Goal: Navigation & Orientation: Find specific page/section

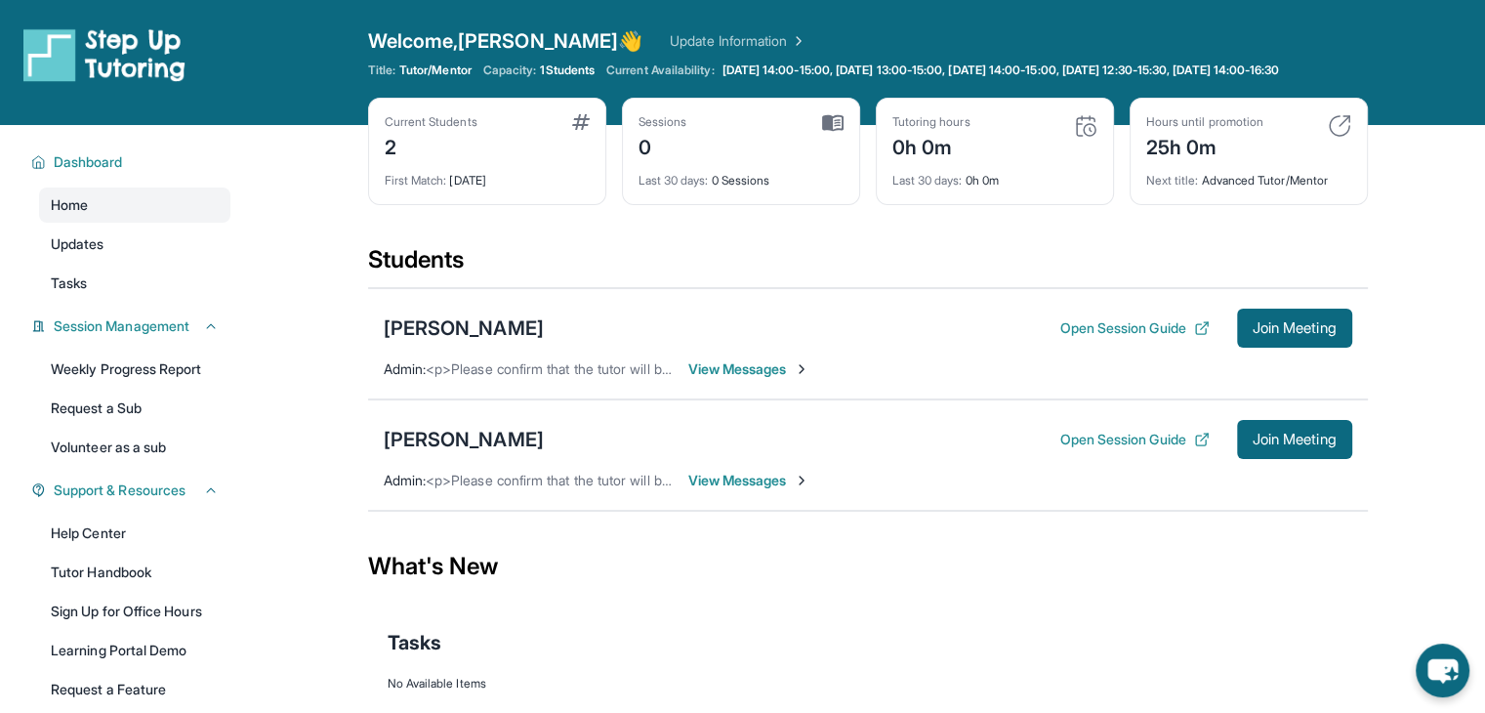
click at [720, 379] on span "View Messages" at bounding box center [749, 369] width 122 height 20
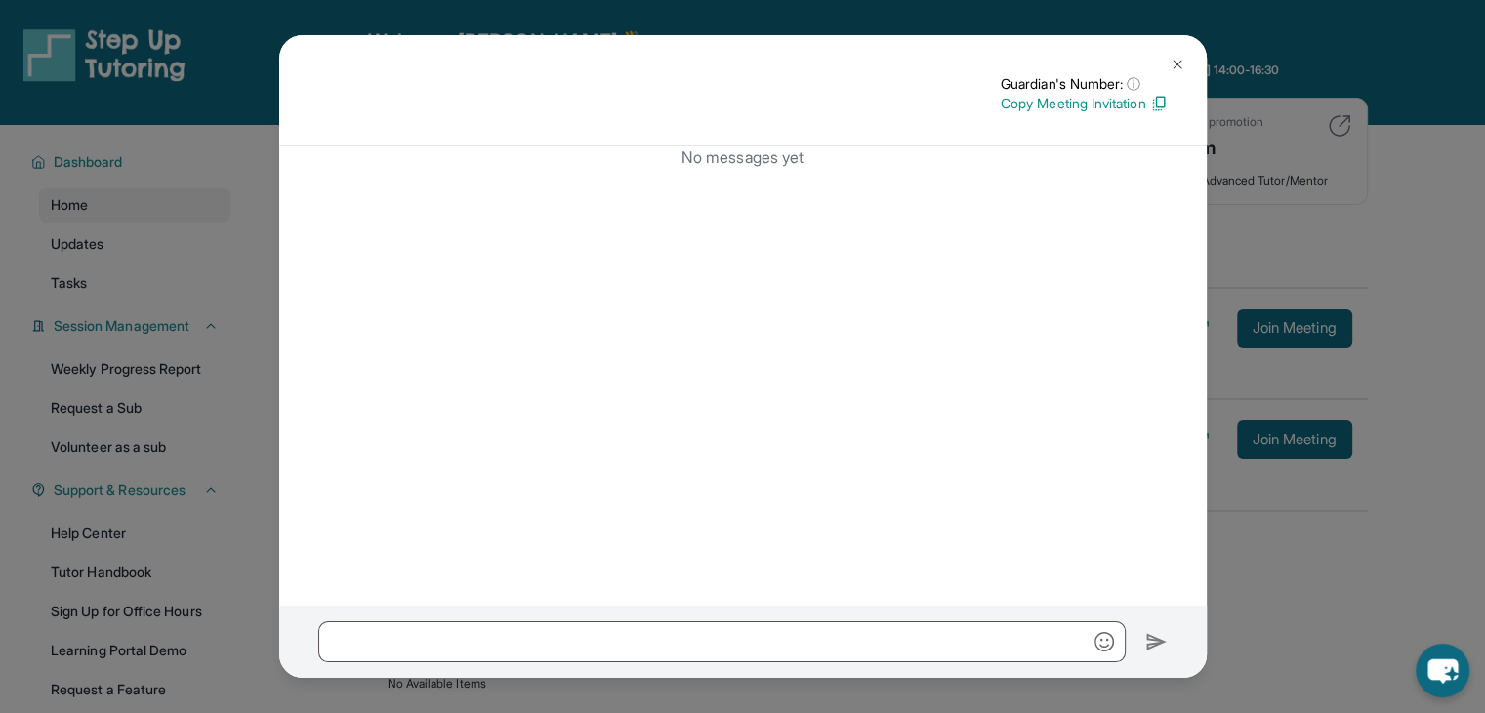
click at [1173, 67] on img at bounding box center [1178, 65] width 16 height 16
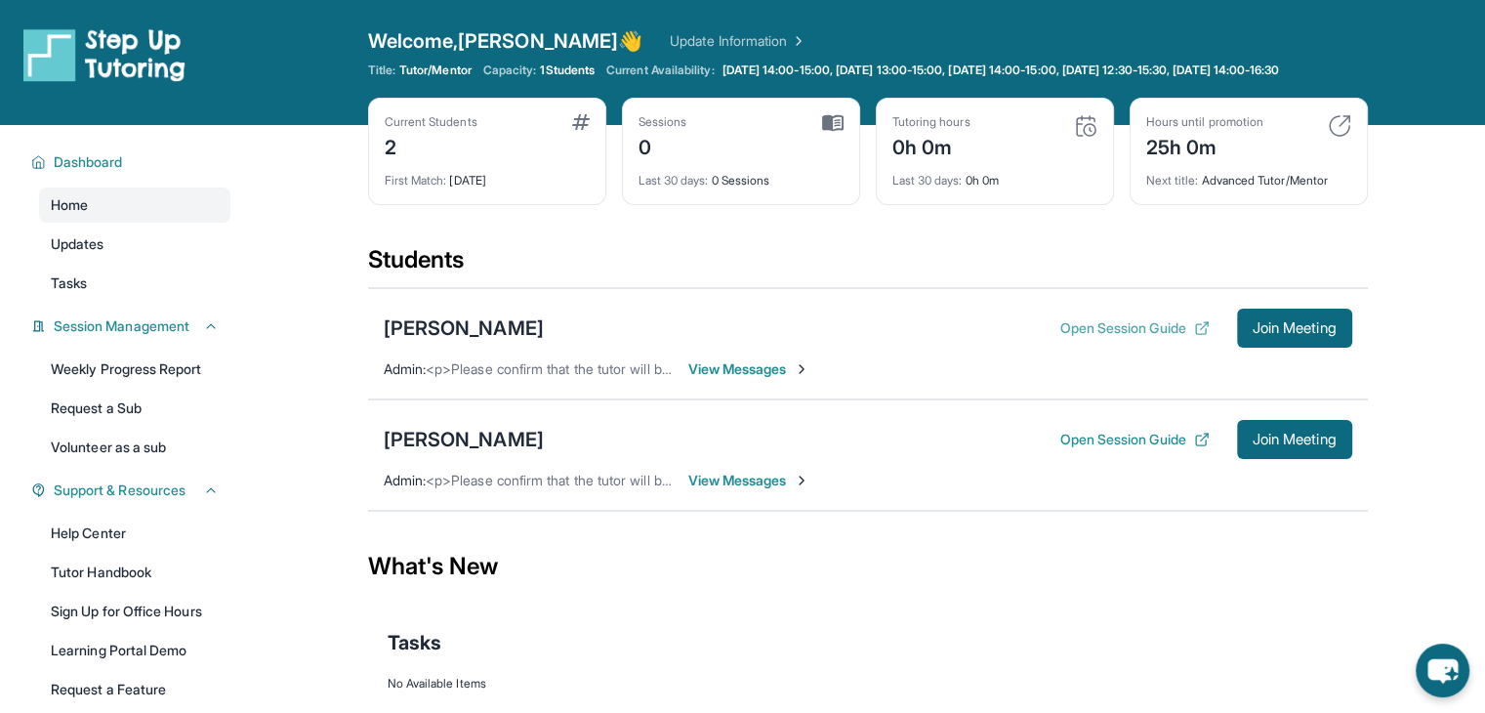
click at [1122, 338] on button "Open Session Guide" at bounding box center [1133, 328] width 149 height 20
click at [867, 78] on span "[DATE] 14:00-15:00, [DATE] 13:00-15:00, [DATE] 14:00-15:00, [DATE] 12:30-15:30,…" at bounding box center [1000, 70] width 557 height 16
click at [524, 342] on div "[PERSON_NAME]" at bounding box center [464, 327] width 160 height 27
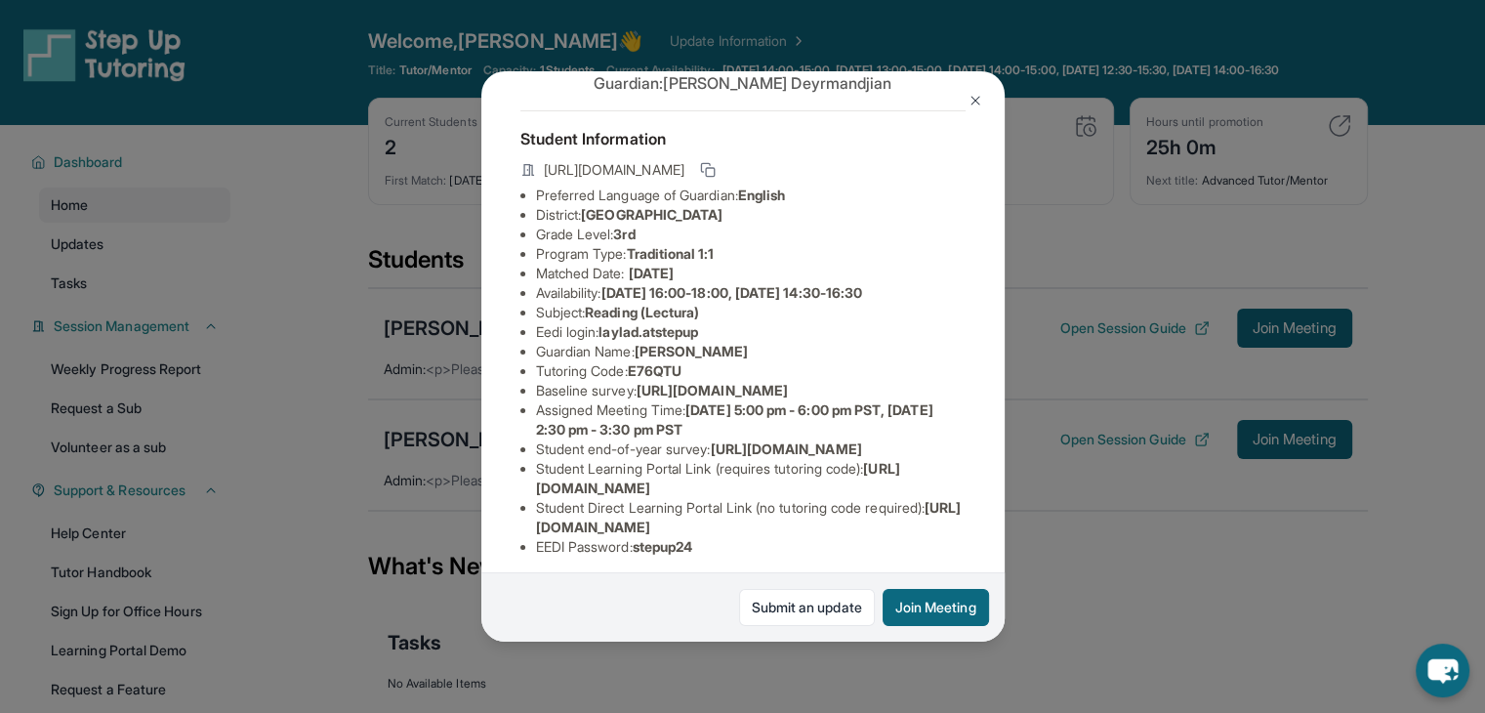
scroll to position [65, 0]
drag, startPoint x: 873, startPoint y: 89, endPoint x: 879, endPoint y: 154, distance: 65.7
click at [879, 154] on div "[PERSON_NAME] Guardian: [PERSON_NAME] Student Information [URL][DOMAIN_NAME] Pr…" at bounding box center [742, 356] width 523 height 570
click at [878, 152] on div "Student Information [URL][DOMAIN_NAME] Preferred Language of Guardian: English …" at bounding box center [742, 342] width 445 height 462
click at [964, 103] on button at bounding box center [975, 100] width 39 height 39
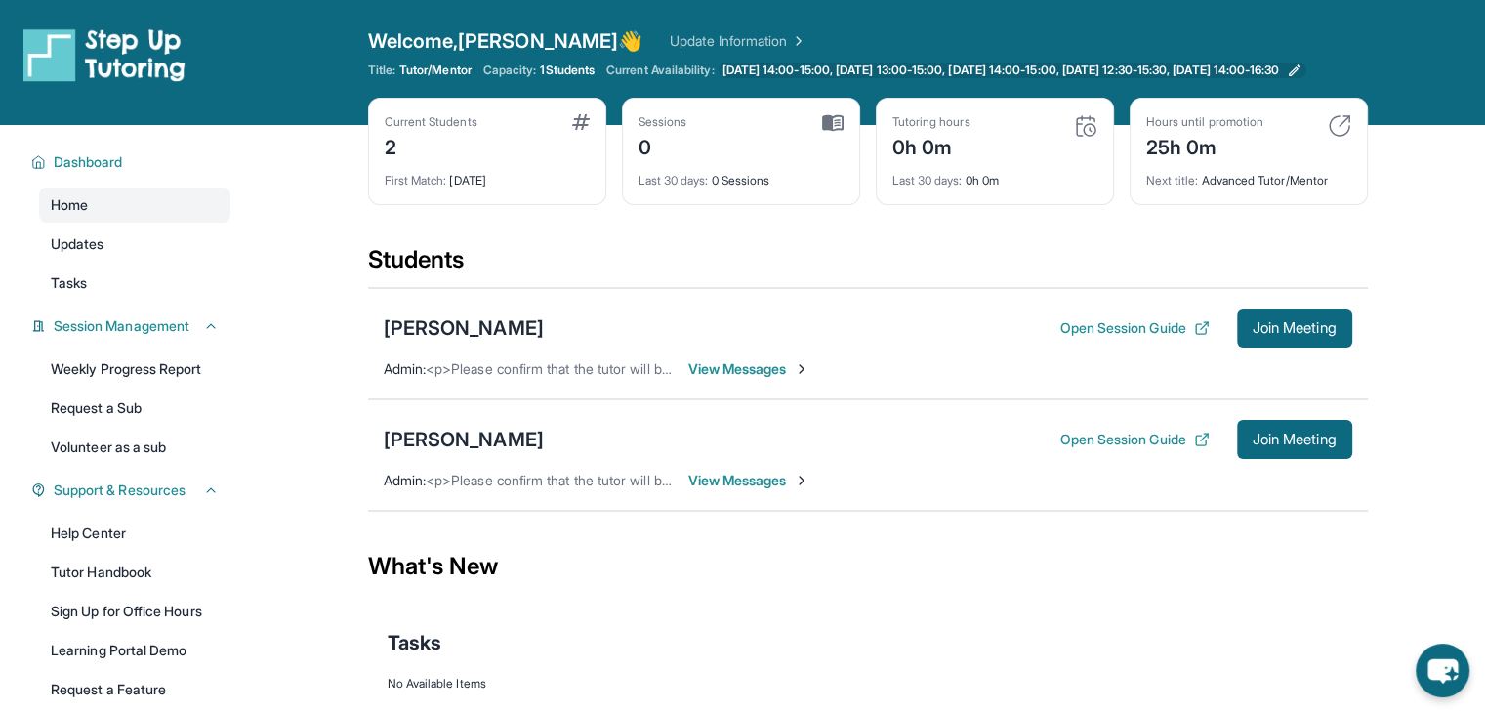
click at [987, 67] on span "[DATE] 14:00-15:00, [DATE] 13:00-15:00, [DATE] 14:00-15:00, [DATE] 12:30-15:30,…" at bounding box center [1000, 70] width 557 height 16
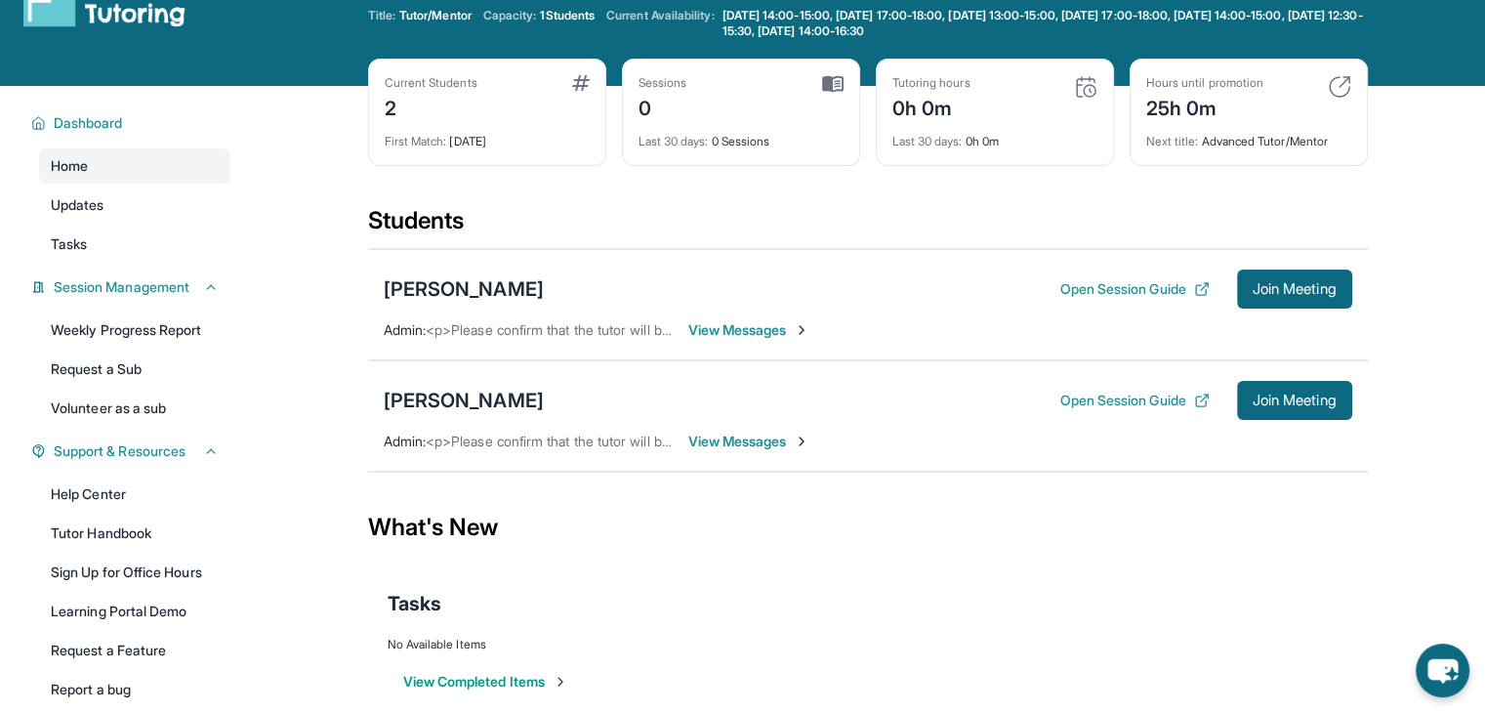
scroll to position [43, 0]
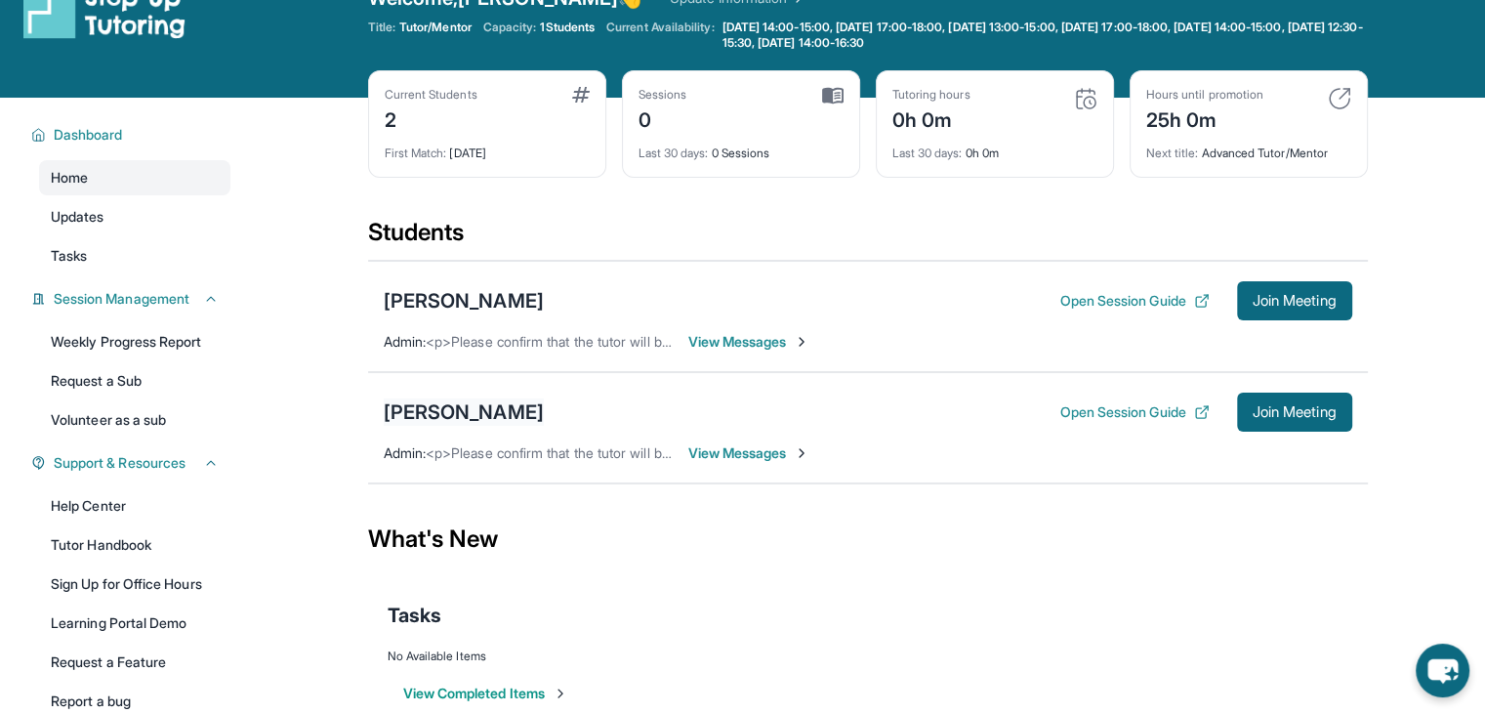
click at [486, 414] on div "[PERSON_NAME]" at bounding box center [464, 411] width 160 height 27
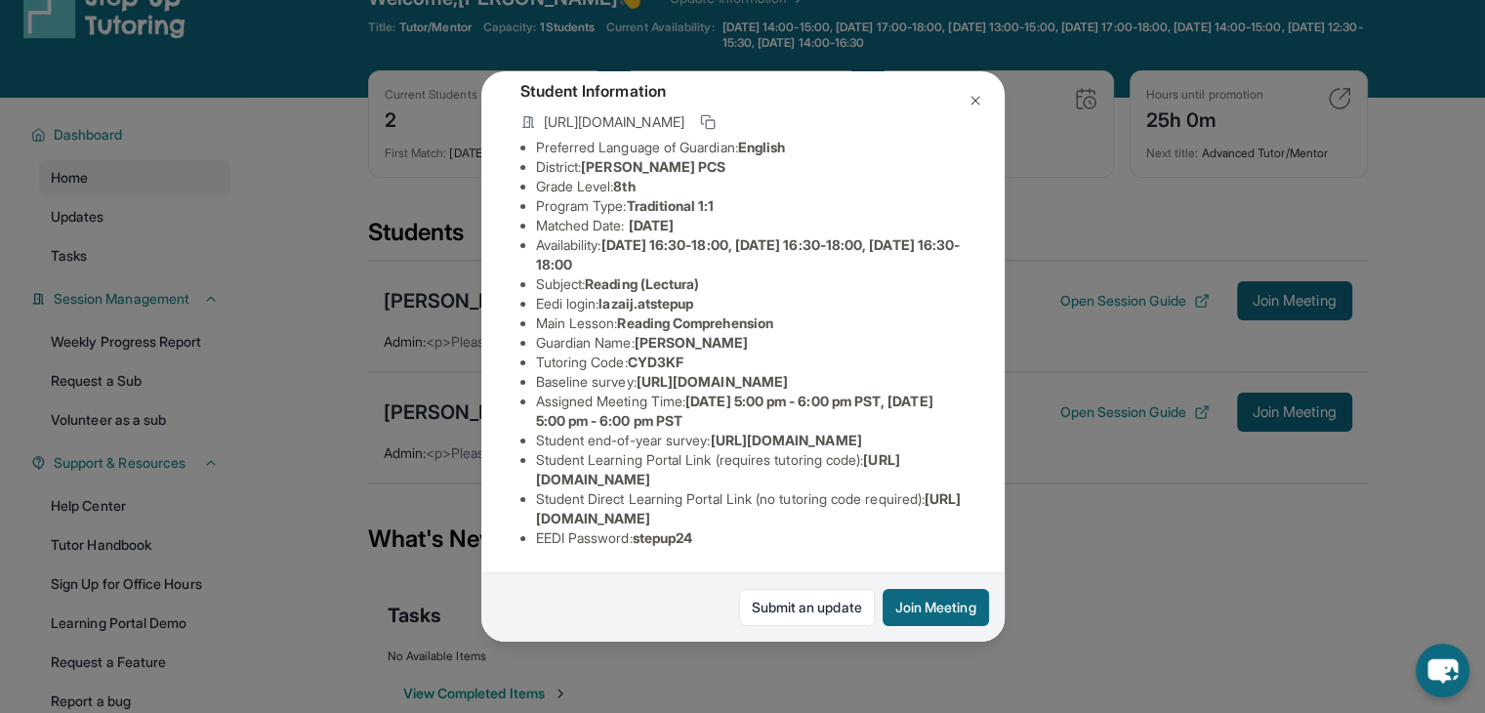
scroll to position [133, 18]
